Goal: Task Accomplishment & Management: Complete application form

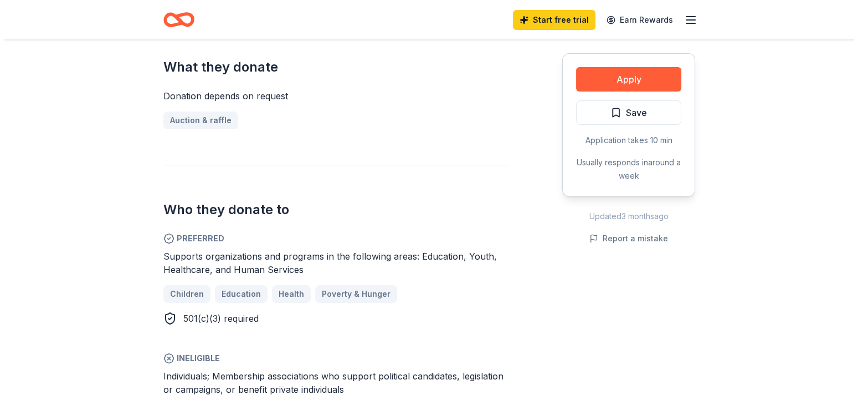
scroll to position [443, 0]
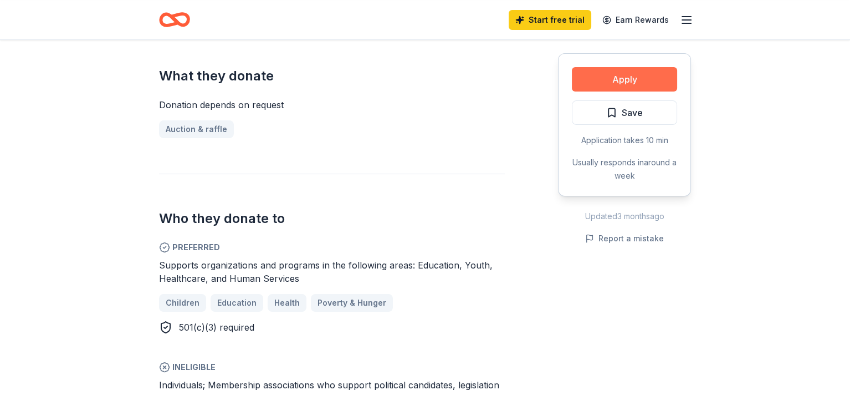
click at [644, 79] on button "Apply" at bounding box center [624, 79] width 105 height 24
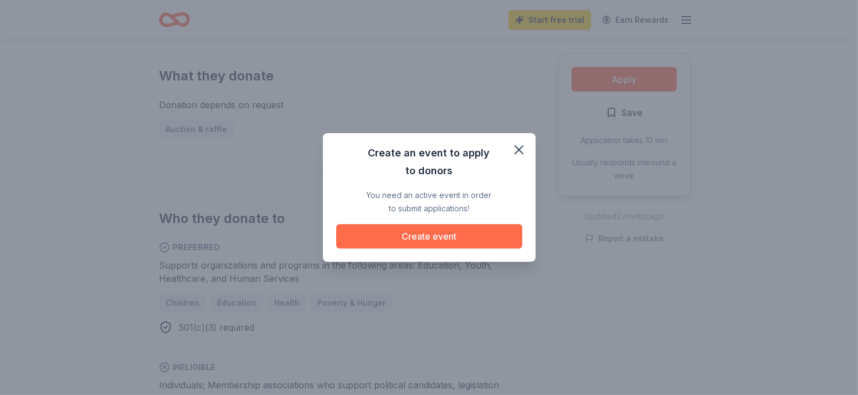
click at [418, 234] on button "Create event" at bounding box center [429, 236] width 186 height 24
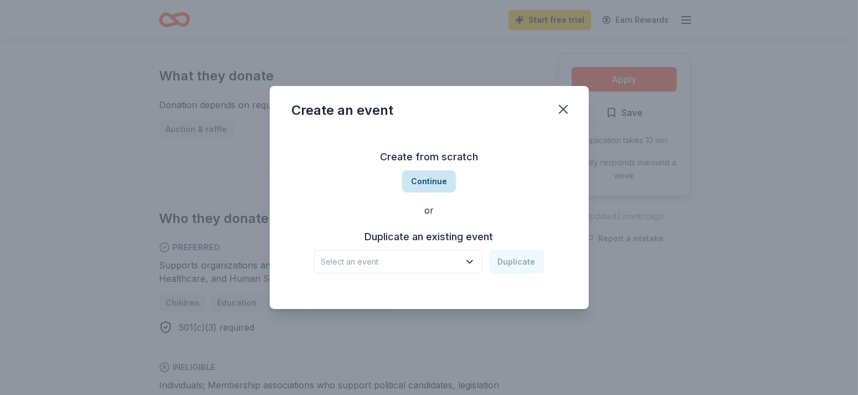
click at [431, 182] on button "Continue" at bounding box center [429, 181] width 54 height 22
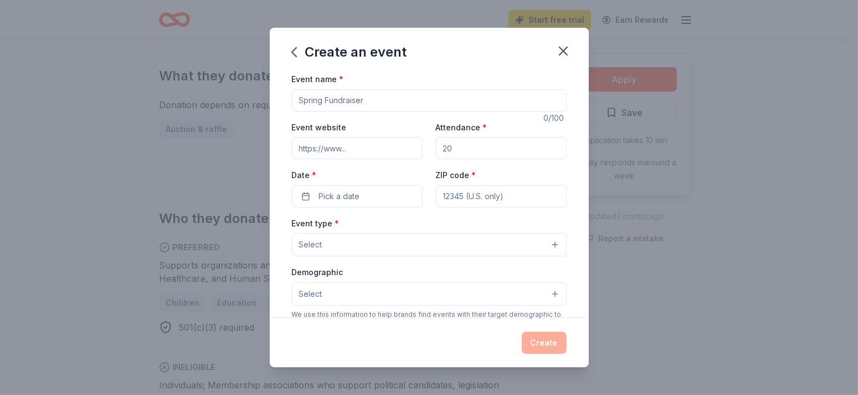
drag, startPoint x: 401, startPoint y: 96, endPoint x: 271, endPoint y: 99, distance: 129.7
click at [268, 97] on div "Create an event Event name * 0 /100 Event website Attendance * Date * Pick a da…" at bounding box center [429, 197] width 858 height 395
type input "Christmas Stockings"
type input "50"
click at [300, 194] on button "Pick a date" at bounding box center [357, 196] width 131 height 22
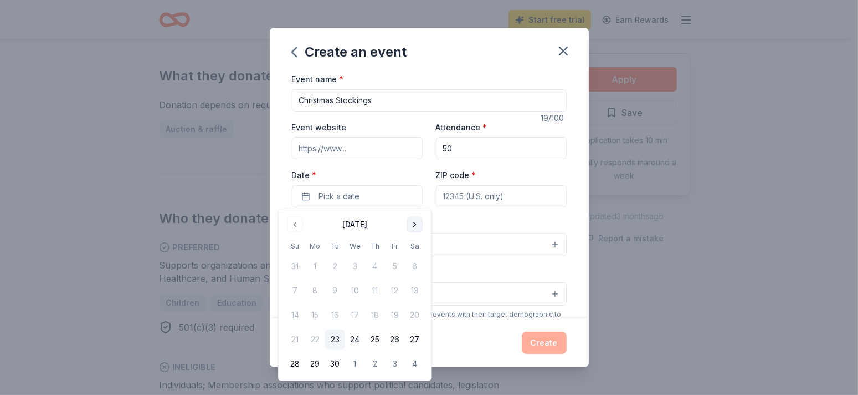
click at [411, 222] on button "Go to next month" at bounding box center [415, 225] width 16 height 16
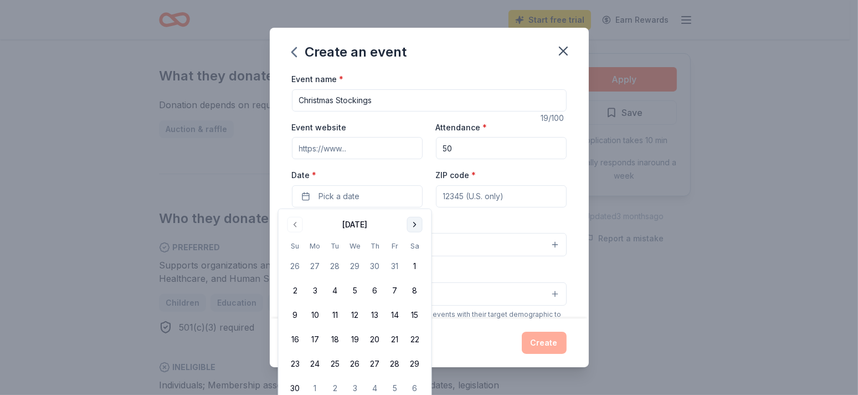
click at [411, 222] on button "Go to next month" at bounding box center [415, 225] width 16 height 16
click at [334, 313] on button "16" at bounding box center [335, 315] width 20 height 20
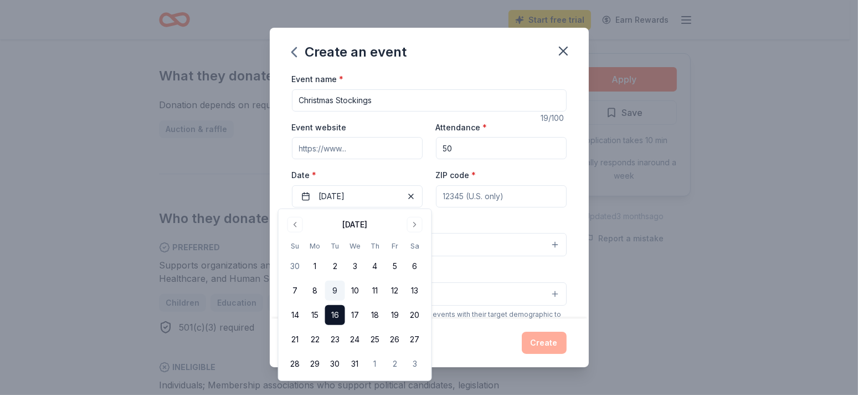
click at [335, 289] on button "9" at bounding box center [335, 290] width 20 height 20
click at [335, 310] on button "16" at bounding box center [335, 315] width 20 height 20
click at [480, 218] on div "Event type * Select" at bounding box center [429, 236] width 275 height 40
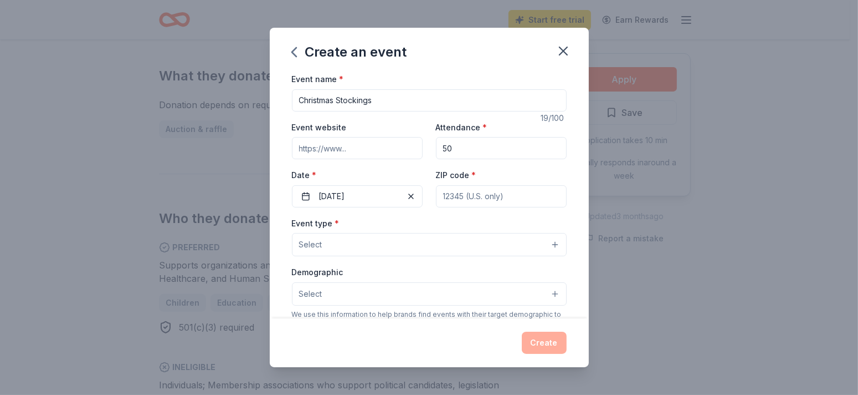
click at [315, 243] on span "Select" at bounding box center [310, 244] width 23 height 13
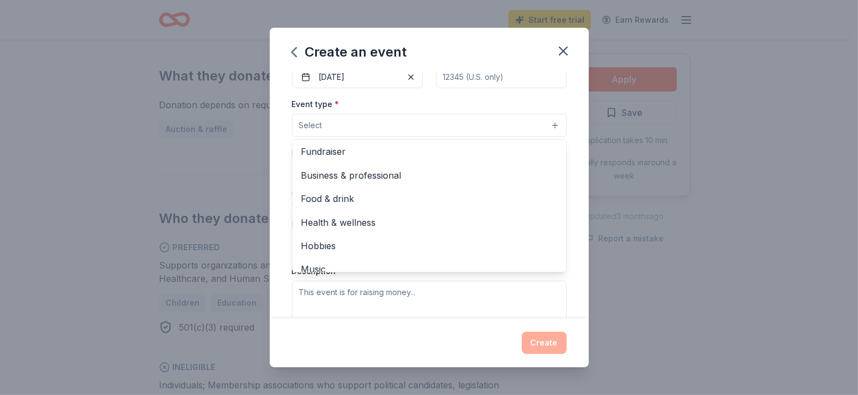
scroll to position [0, 0]
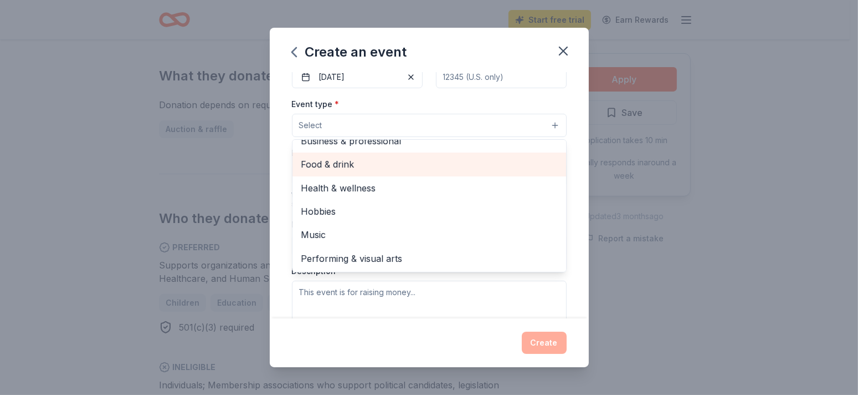
click at [305, 163] on span "Food & drink" at bounding box center [429, 164] width 256 height 14
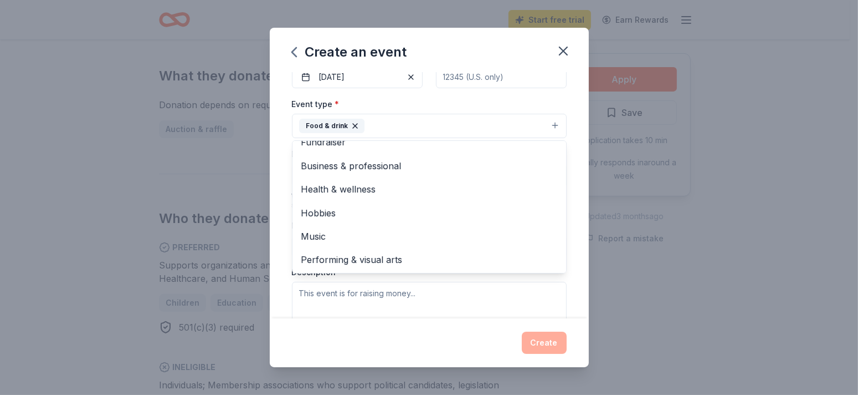
click at [285, 175] on div "Event name * Christmas Stockings 19 /100 Event website Attendance * 50 Date * 1…" at bounding box center [429, 195] width 319 height 246
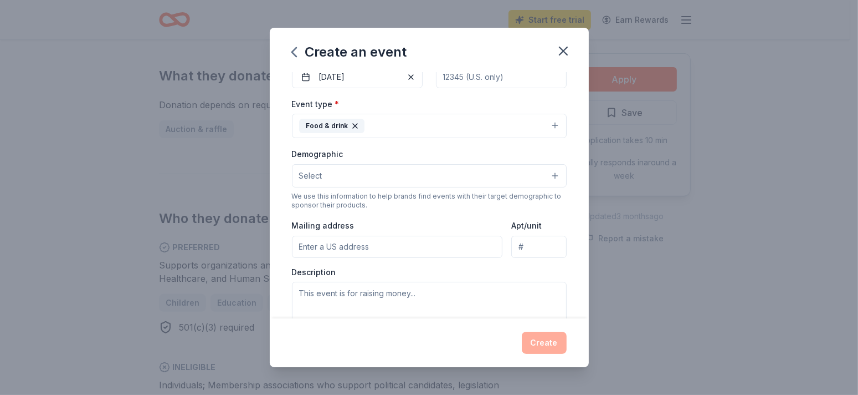
click at [317, 244] on input "Mailing address" at bounding box center [397, 246] width 211 height 22
type input "139 Jefferson Street, Winchester, KY, 40391"
click at [332, 295] on textarea at bounding box center [429, 306] width 275 height 50
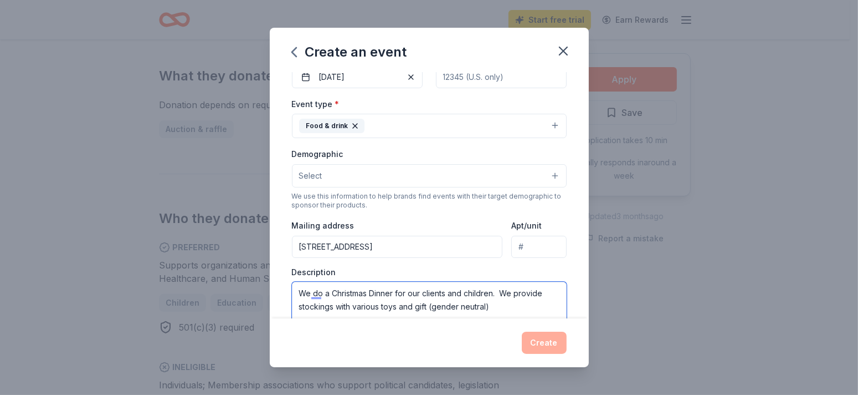
click at [427, 302] on textarea "We do a Christmas Dinner for our clients and children. We provide stockings wit…" at bounding box center [429, 306] width 275 height 50
click at [505, 305] on textarea "We do a Christmas Dinner for our clients and children. We provide stockings wit…" at bounding box center [429, 306] width 275 height 50
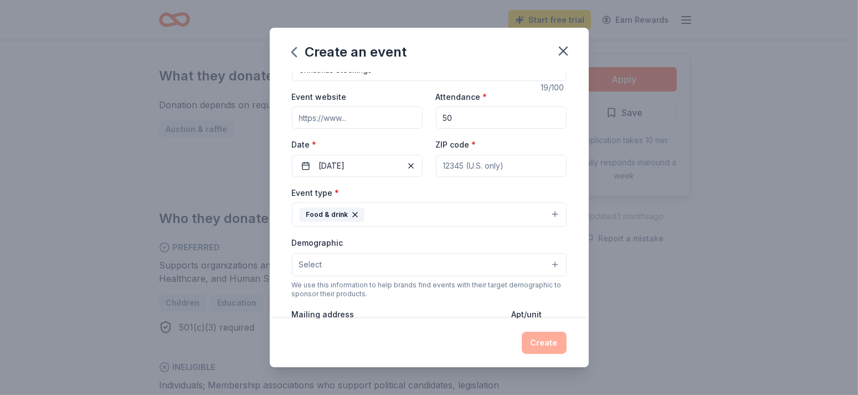
scroll to position [8, 0]
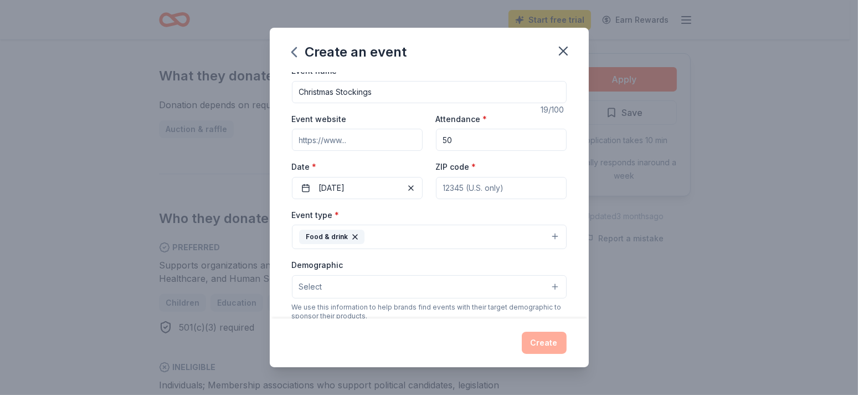
click at [352, 233] on icon "button" at bounding box center [355, 236] width 9 height 9
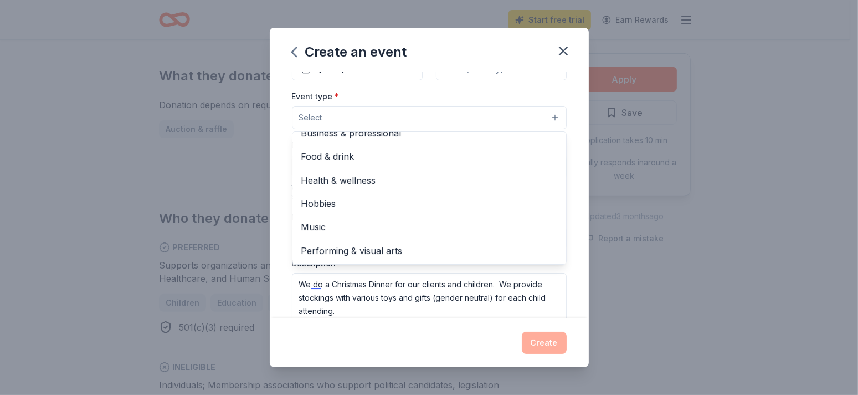
scroll to position [127, 0]
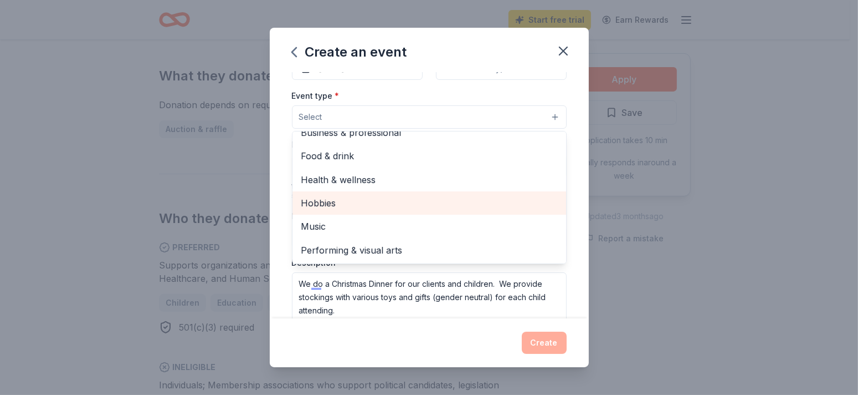
click at [307, 203] on span "Hobbies" at bounding box center [429, 203] width 256 height 14
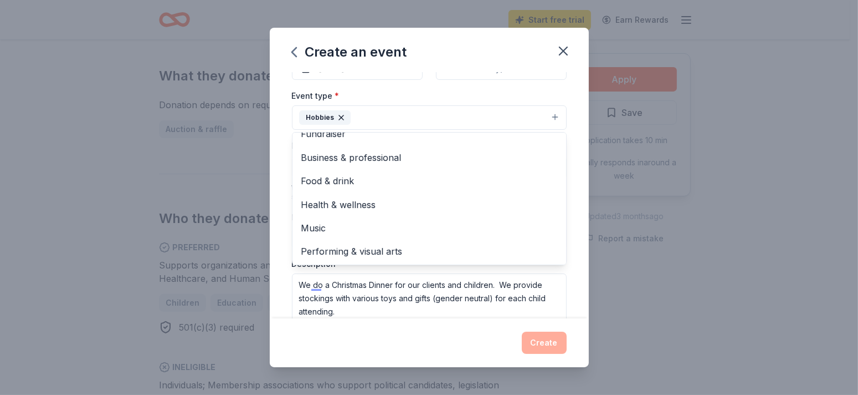
click at [276, 195] on div "Event name * Christmas Stockings 19 /100 Event website Attendance * 50 Date * 1…" at bounding box center [429, 195] width 319 height 246
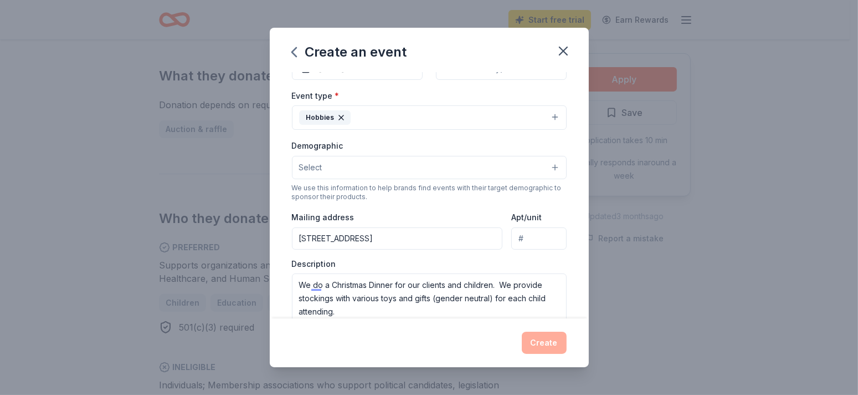
click at [376, 117] on button "Hobbies" at bounding box center [429, 117] width 275 height 24
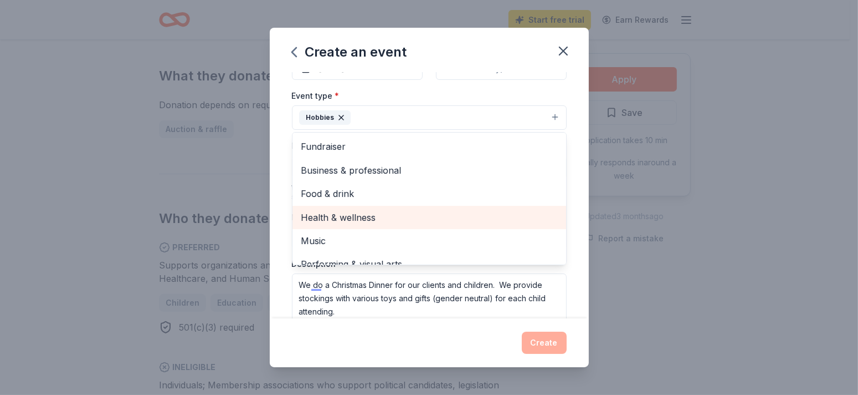
click at [346, 213] on span "Health & wellness" at bounding box center [429, 217] width 256 height 14
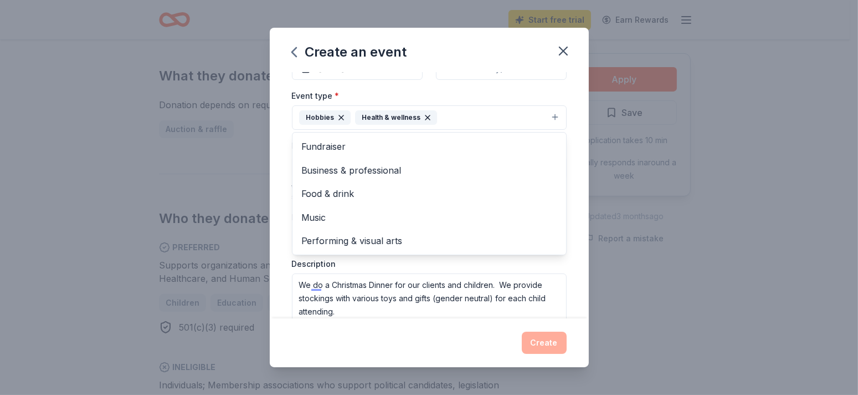
click at [275, 167] on div "Event name * Christmas Stockings 19 /100 Event website Attendance * 50 Date * 1…" at bounding box center [429, 195] width 319 height 246
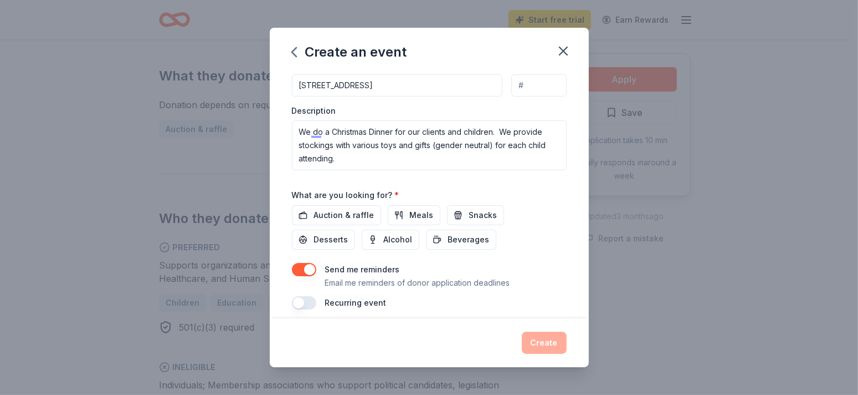
scroll to position [285, 0]
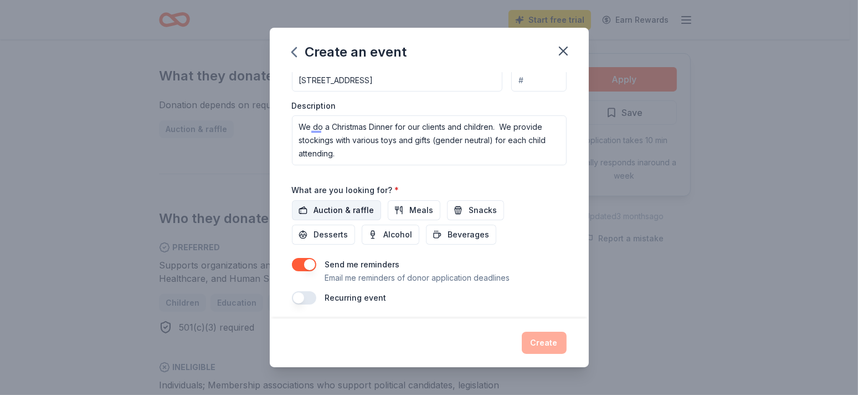
click at [345, 204] on span "Auction & raffle" at bounding box center [344, 209] width 60 height 13
click at [479, 207] on span "Snacks" at bounding box center [483, 209] width 28 height 13
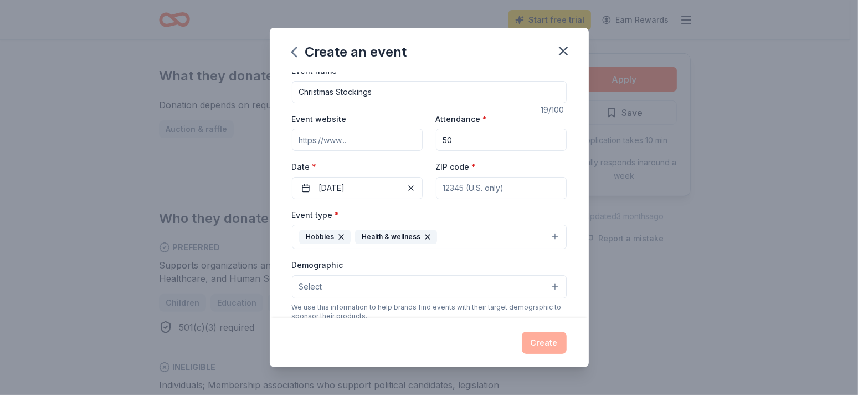
scroll to position [0, 0]
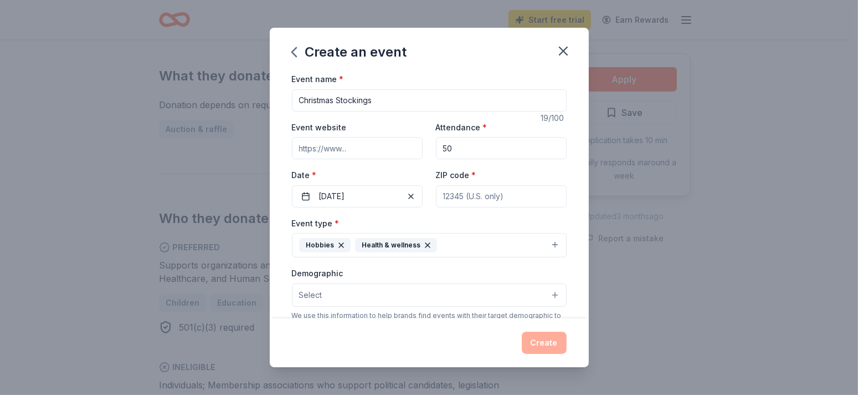
click at [549, 332] on div "Create" at bounding box center [429, 342] width 275 height 22
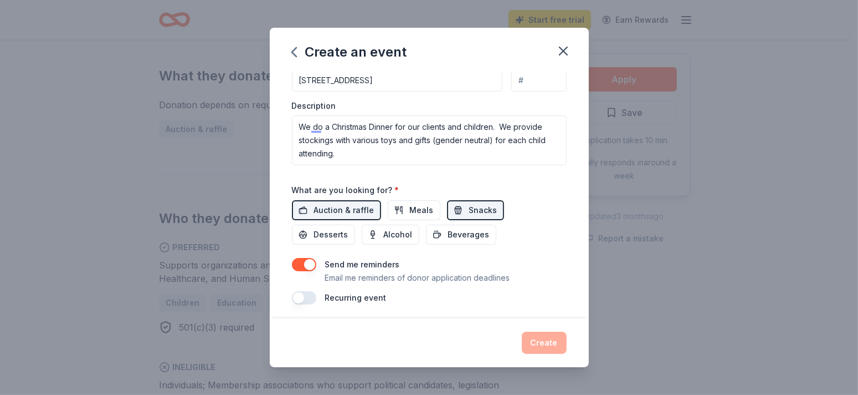
scroll to position [281, 0]
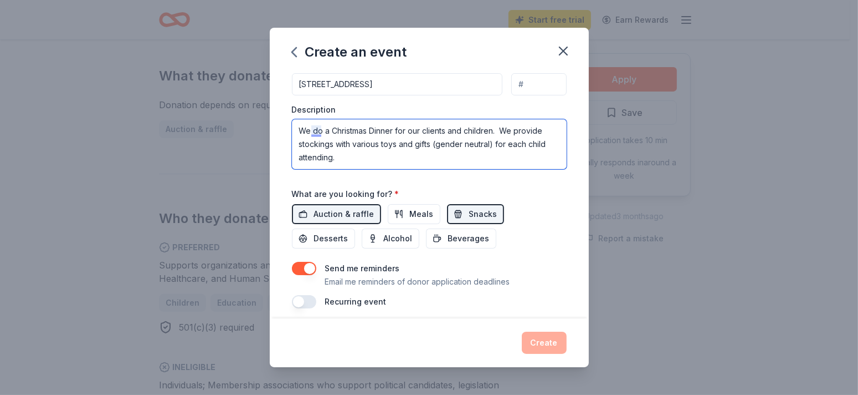
click at [315, 131] on textarea "We do a Christmas Dinner for our clients and children. We provide stockings wit…" at bounding box center [429, 144] width 275 height 50
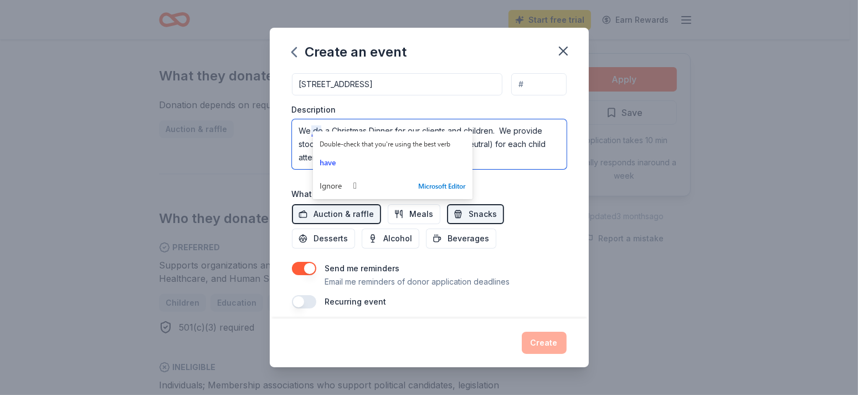
click at [315, 131] on textarea "We do a Christmas Dinner for our clients and children. We provide stockings wit…" at bounding box center [429, 144] width 275 height 50
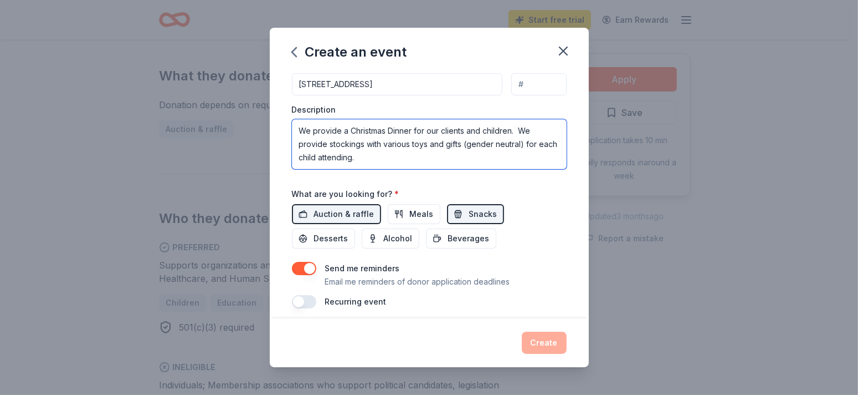
click at [493, 162] on textarea "We provide a Christmas Dinner for our clients and children. We provide stocking…" at bounding box center [429, 144] width 275 height 50
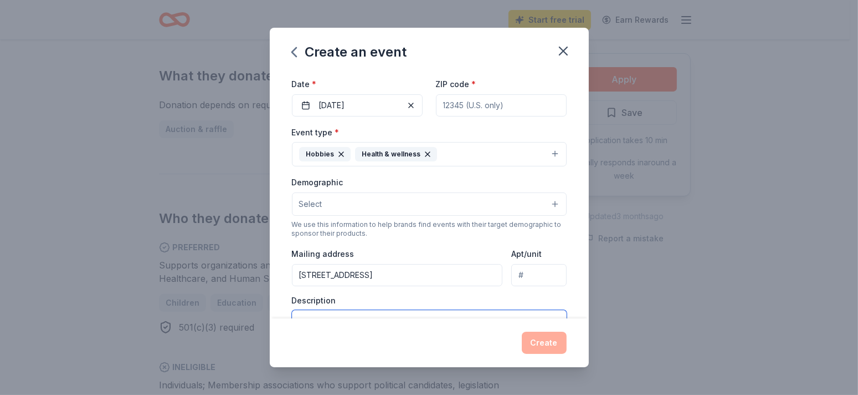
scroll to position [64, 0]
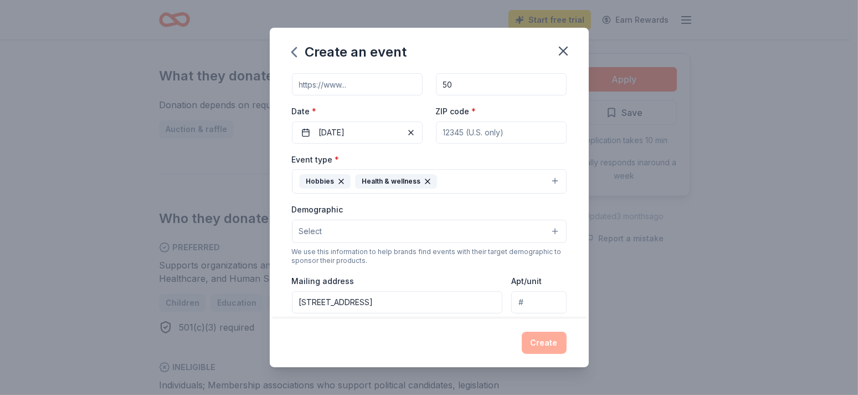
type textarea "We provide a Christmas Dinner for our clients and children. We provide stocking…"
click at [373, 226] on button "Select" at bounding box center [429, 230] width 275 height 23
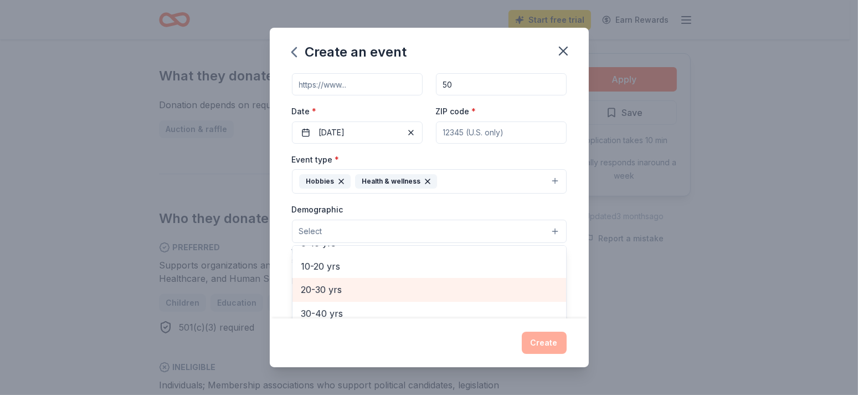
scroll to position [55, 0]
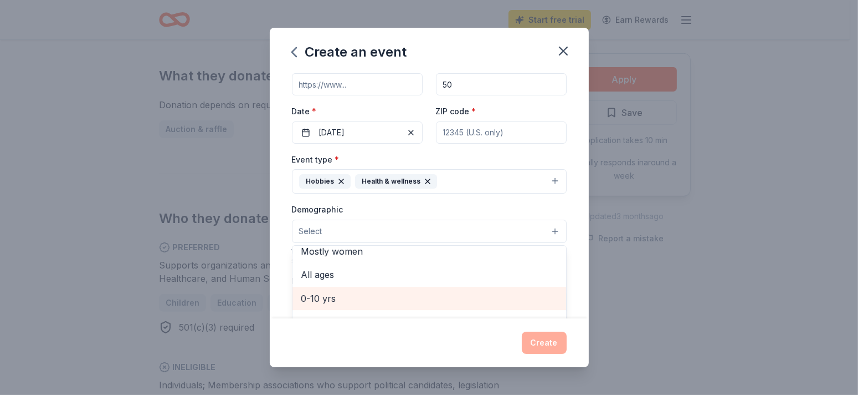
click at [324, 291] on span "0-10 yrs" at bounding box center [429, 298] width 256 height 14
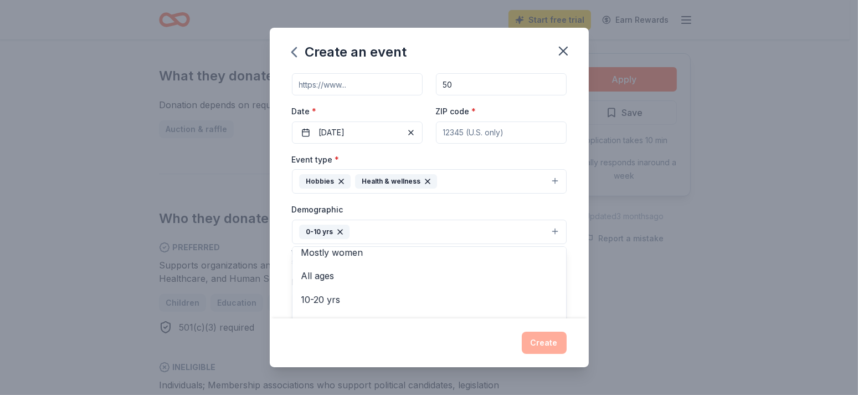
click at [567, 216] on div "Event name * Christmas Stockings 19 /100 Event website Attendance * 50 Date * 1…" at bounding box center [429, 195] width 319 height 246
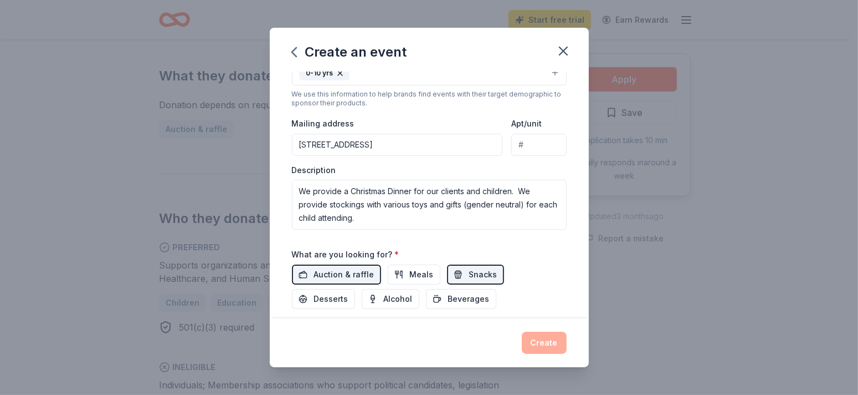
scroll to position [223, 0]
click at [539, 342] on div "Create" at bounding box center [429, 342] width 275 height 22
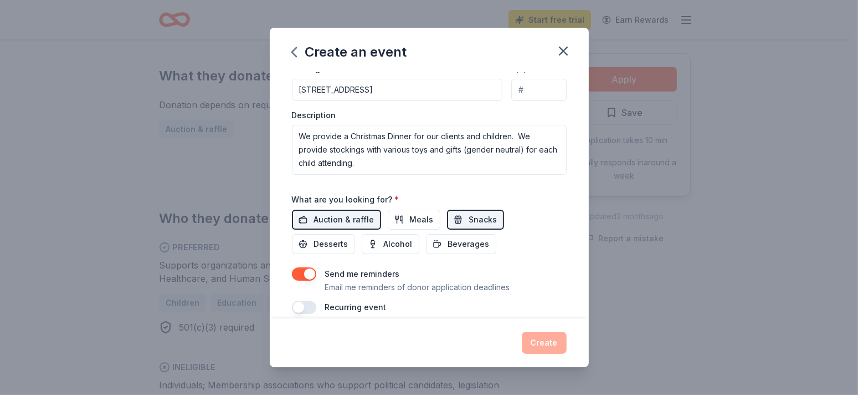
scroll to position [286, 0]
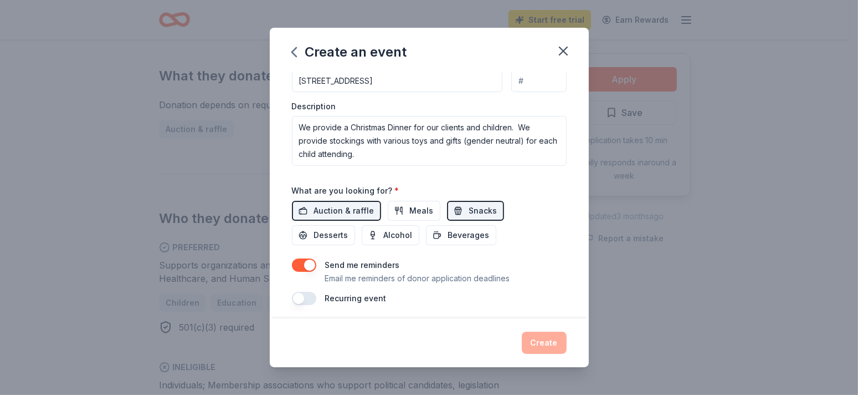
click at [533, 332] on div "Create" at bounding box center [429, 342] width 275 height 22
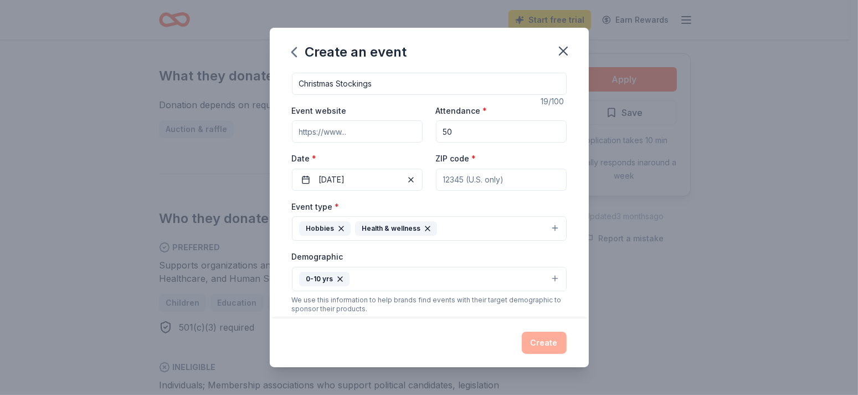
scroll to position [14, 0]
click at [388, 281] on button "0-10 yrs" at bounding box center [429, 281] width 275 height 24
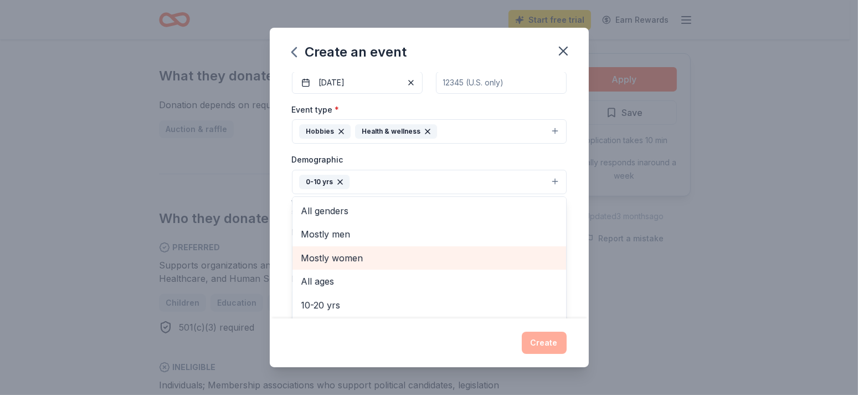
scroll to position [125, 0]
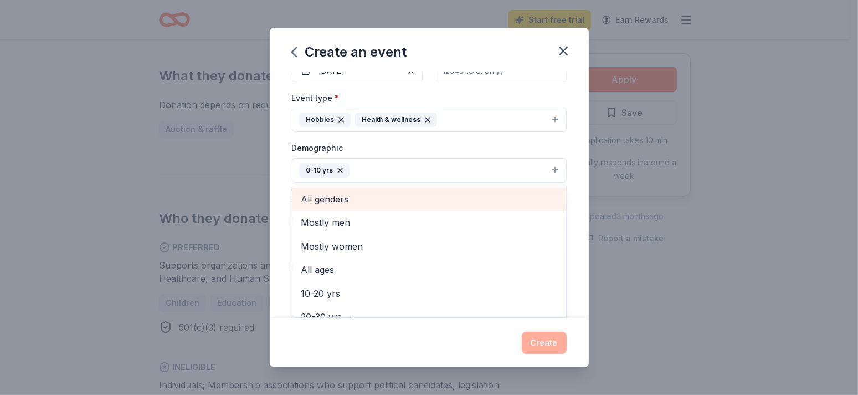
click at [341, 196] on span "All genders" at bounding box center [429, 199] width 256 height 14
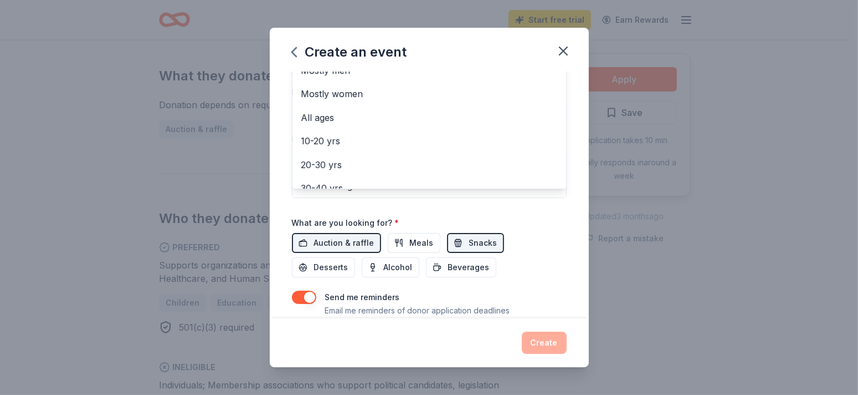
scroll to position [267, 0]
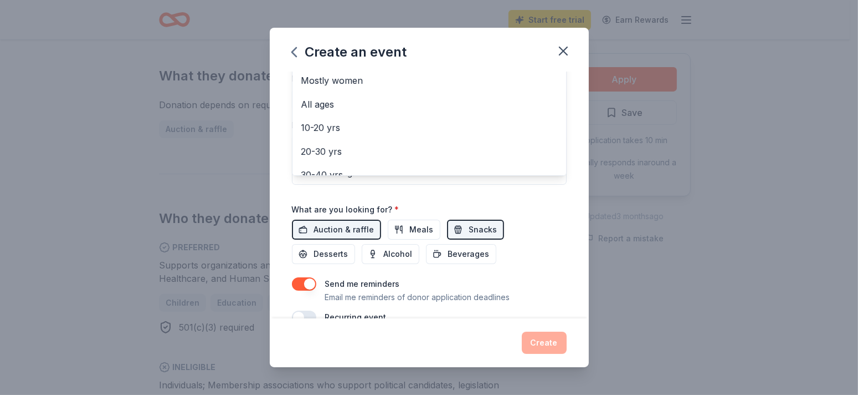
click at [536, 290] on div "Event name * Christmas Stockings 19 /100 Event website Attendance * 50 Date * 1…" at bounding box center [429, 64] width 275 height 519
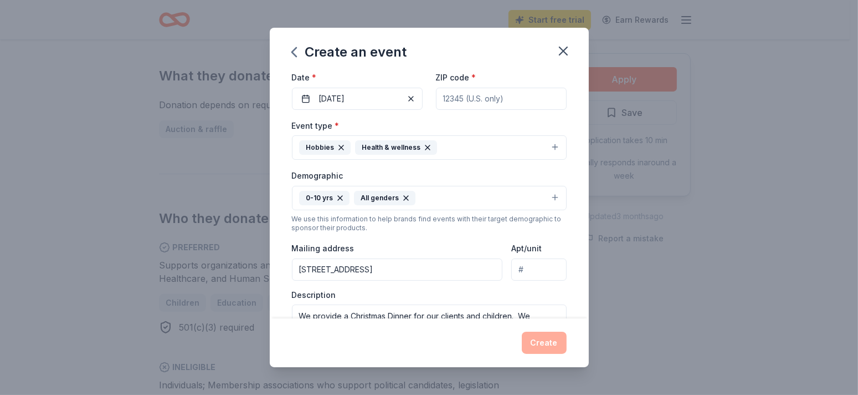
click at [539, 339] on div "Create" at bounding box center [429, 342] width 275 height 22
click at [539, 340] on div "Create" at bounding box center [429, 342] width 275 height 22
click at [539, 337] on div "Create" at bounding box center [429, 342] width 275 height 22
click at [479, 261] on input "139 Jefferson Street, Winchester, KY, 40391" at bounding box center [397, 269] width 211 height 22
type input "139 Jefferson Street, Winchester, KY, 40391"
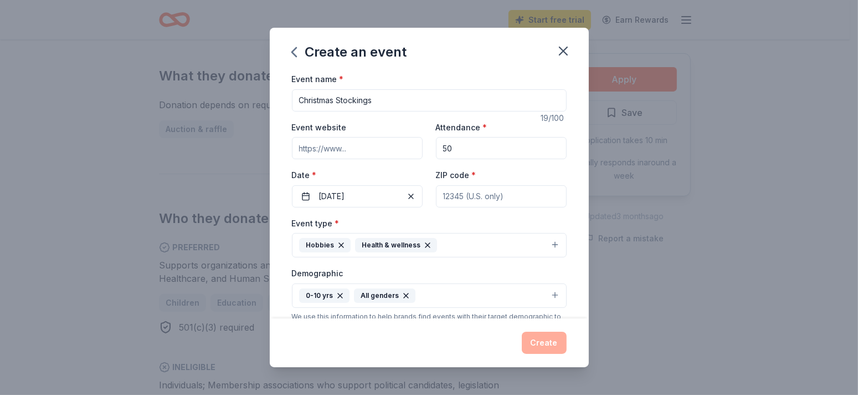
scroll to position [0, 0]
click at [370, 147] on input "Event website" at bounding box center [357, 148] width 131 height 22
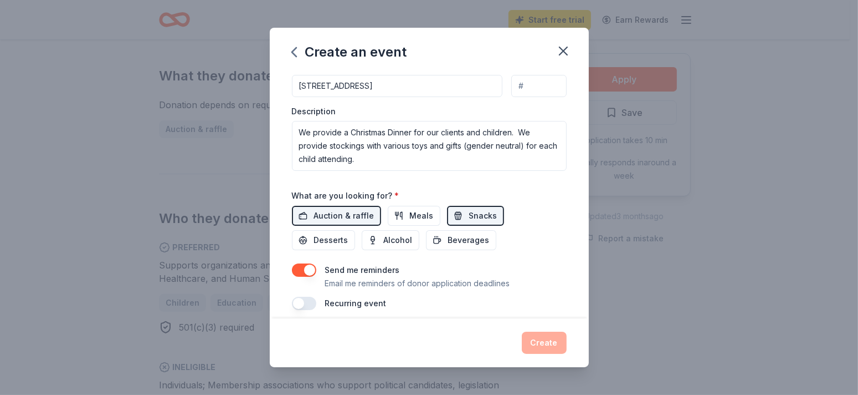
scroll to position [286, 0]
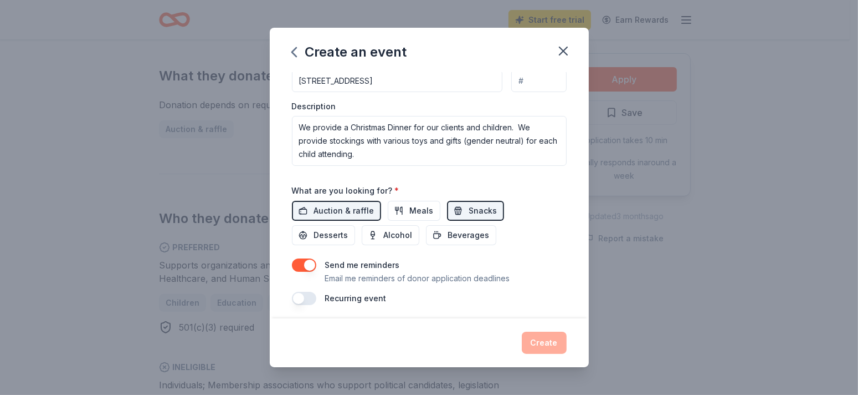
click at [311, 291] on button "button" at bounding box center [304, 297] width 24 height 13
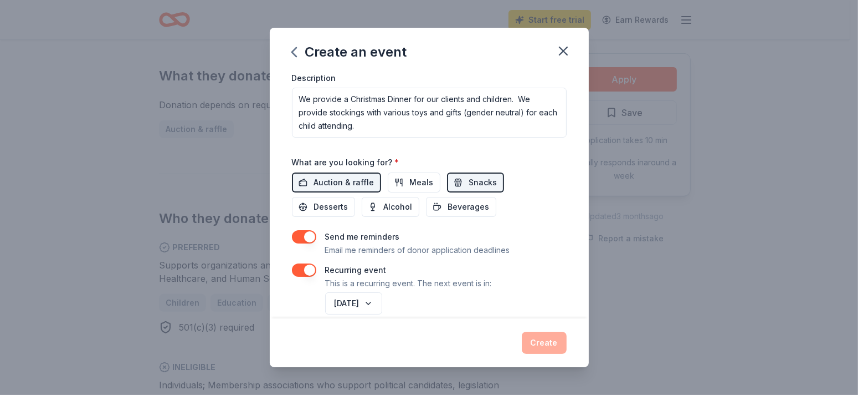
scroll to position [326, 0]
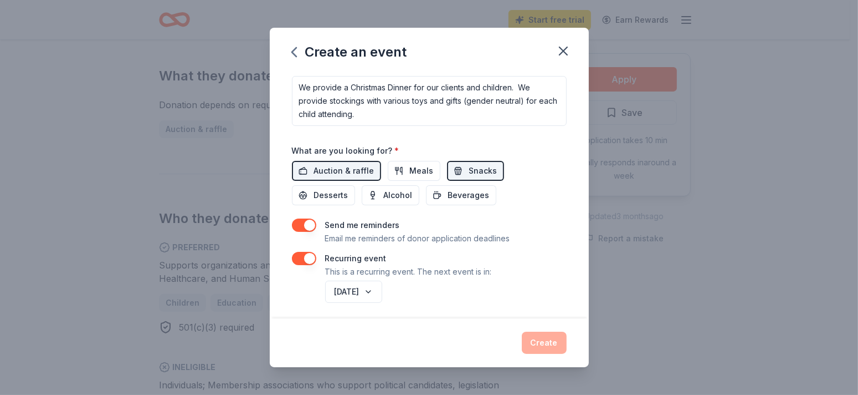
click at [522, 338] on div "Create" at bounding box center [429, 342] width 275 height 22
click at [532, 341] on div "Create" at bounding box center [429, 342] width 275 height 22
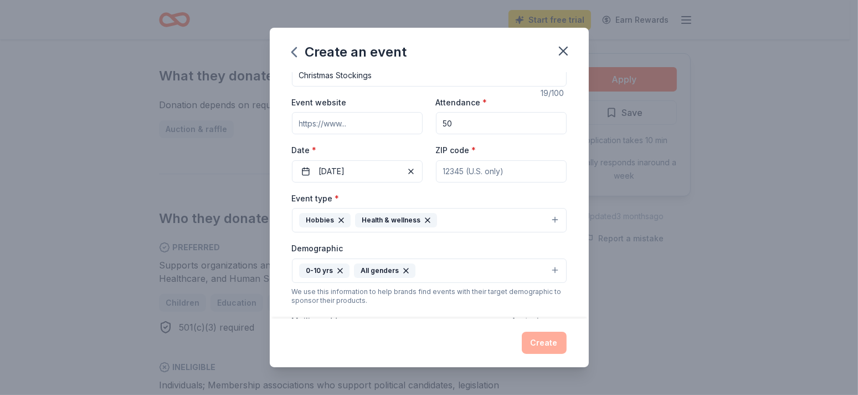
scroll to position [0, 0]
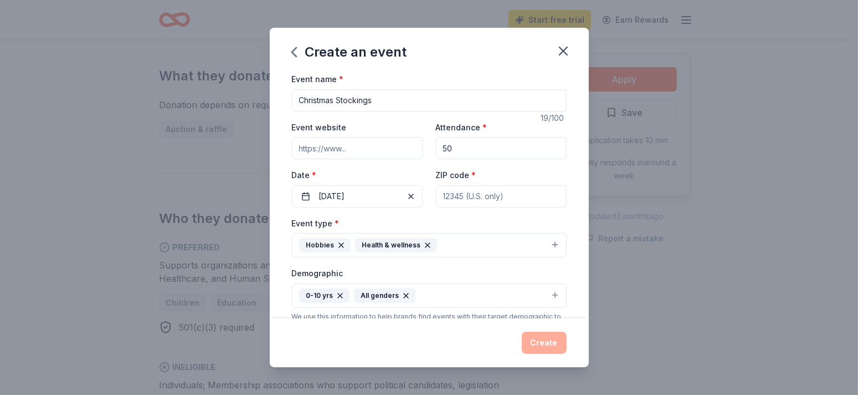
click at [452, 194] on input "ZIP code *" at bounding box center [501, 196] width 131 height 22
type input "40391"
click at [540, 339] on button "Create" at bounding box center [544, 342] width 45 height 22
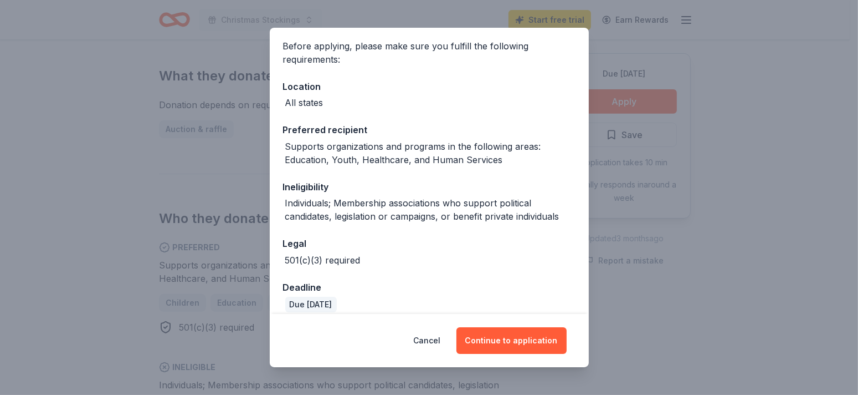
scroll to position [93, 0]
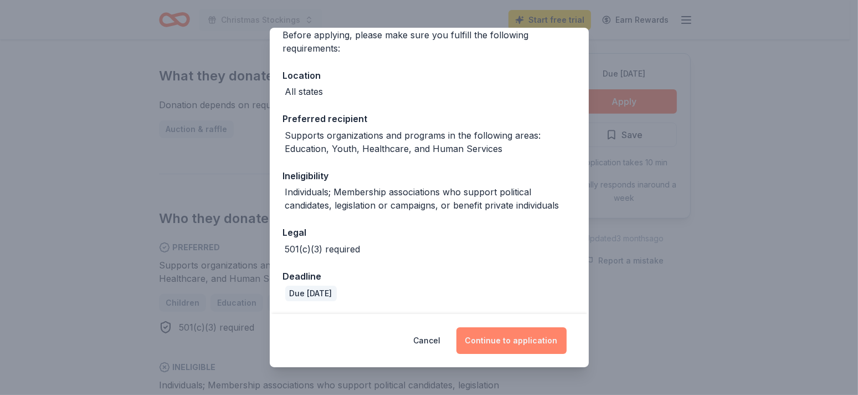
click at [533, 334] on button "Continue to application" at bounding box center [512, 340] width 110 height 27
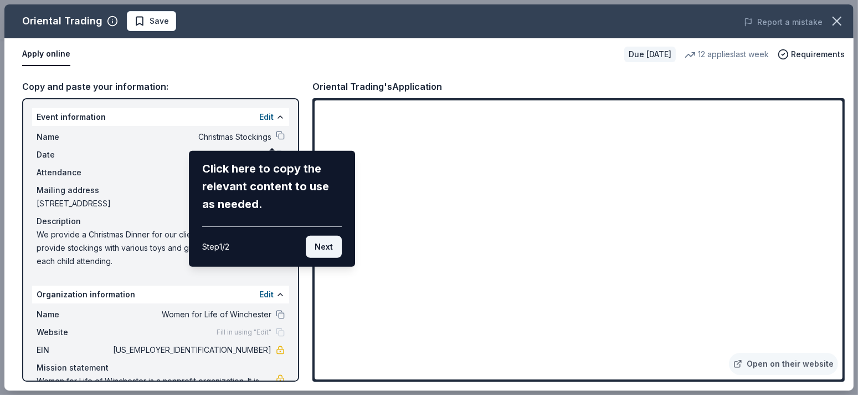
click at [314, 245] on button "Next" at bounding box center [324, 246] width 36 height 22
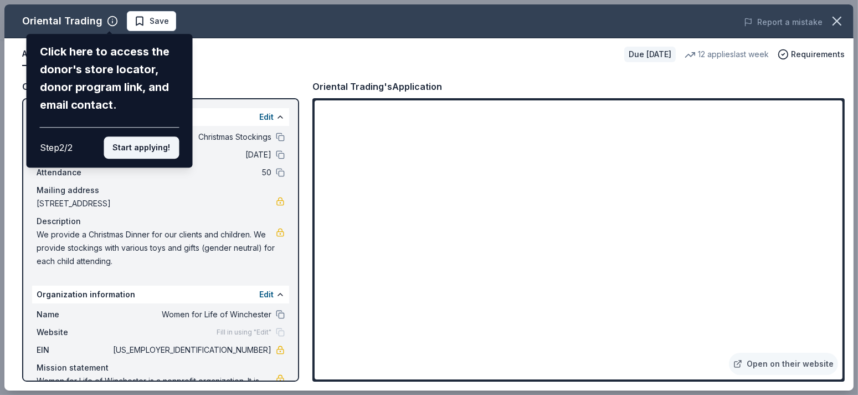
click at [150, 141] on button "Start applying!" at bounding box center [141, 147] width 75 height 22
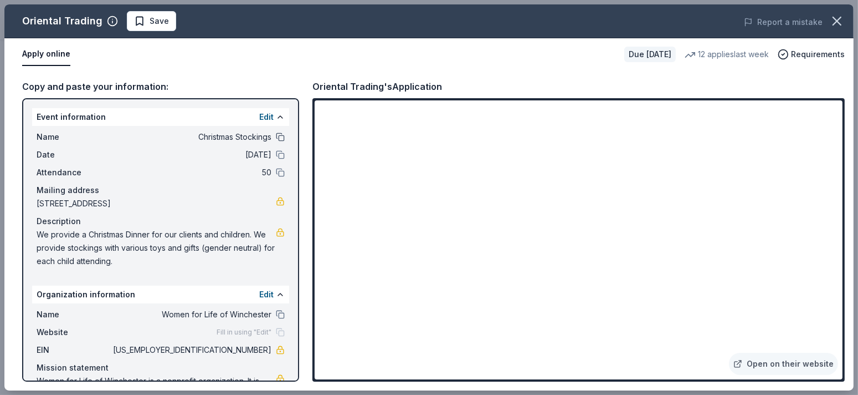
click at [276, 136] on button at bounding box center [280, 136] width 9 height 9
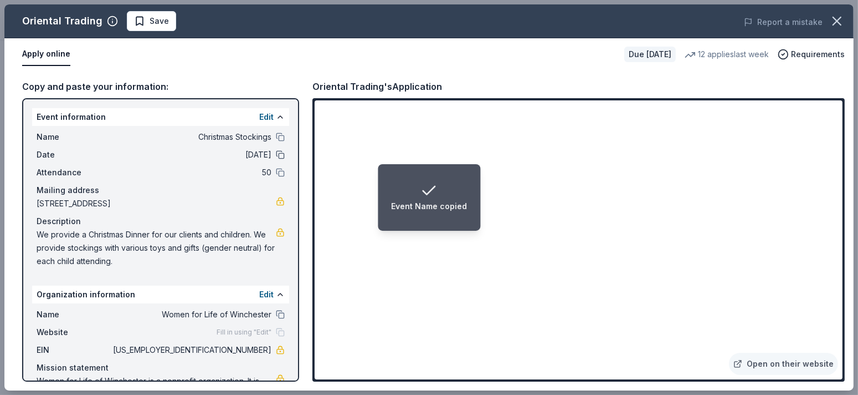
click at [276, 152] on button at bounding box center [280, 154] width 9 height 9
click at [276, 171] on button at bounding box center [280, 172] width 9 height 9
